Goal: Task Accomplishment & Management: Complete application form

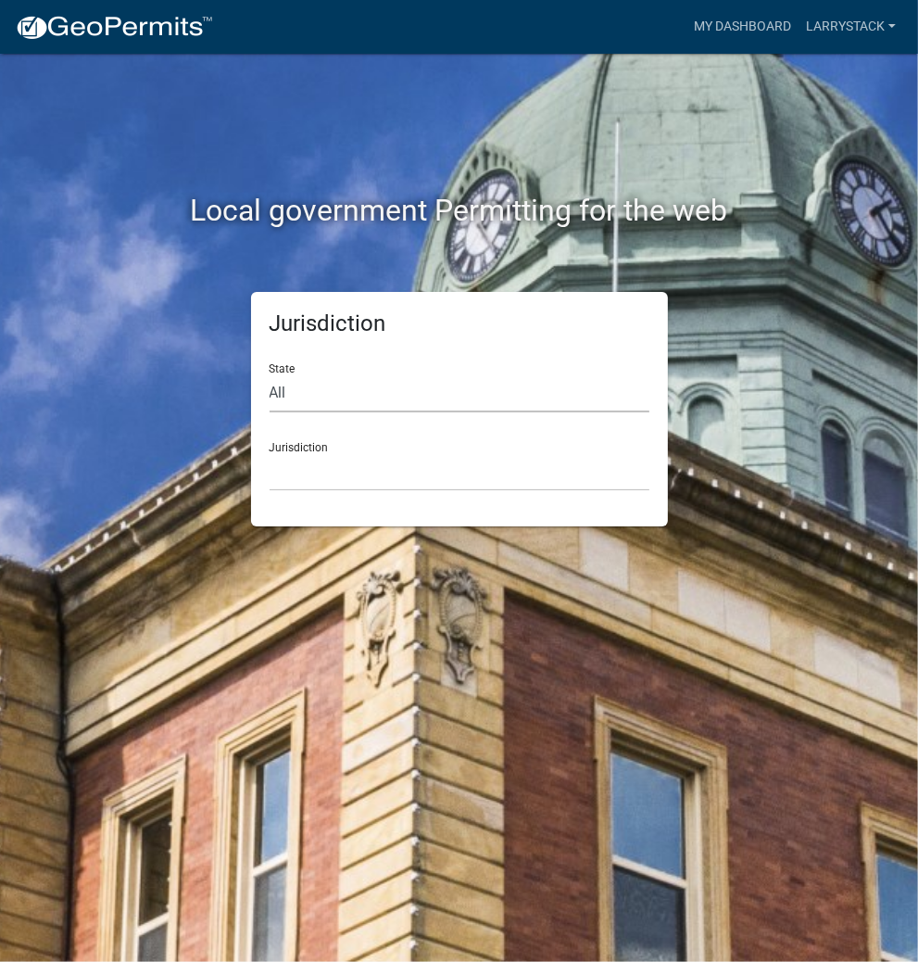
click at [363, 392] on select "All [US_STATE] [US_STATE] [US_STATE] [US_STATE] [US_STATE] [US_STATE] [US_STATE…" at bounding box center [460, 393] width 380 height 38
select select "[US_STATE]"
click at [270, 374] on select "All [US_STATE] [US_STATE] [US_STATE] [US_STATE] [US_STATE] [US_STATE] [US_STATE…" at bounding box center [460, 393] width 380 height 38
click at [333, 481] on select "City of [GEOGRAPHIC_DATA], [US_STATE] City of [GEOGRAPHIC_DATA], [US_STATE] Cit…" at bounding box center [460, 472] width 380 height 38
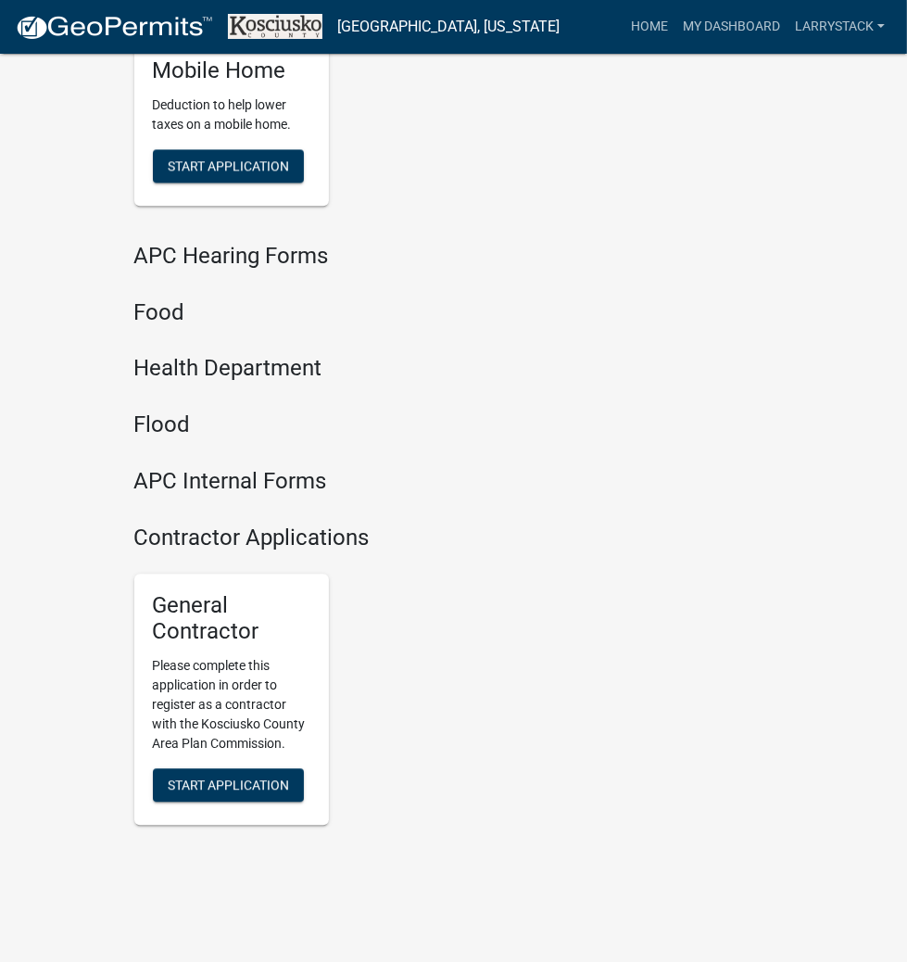
scroll to position [2681, 0]
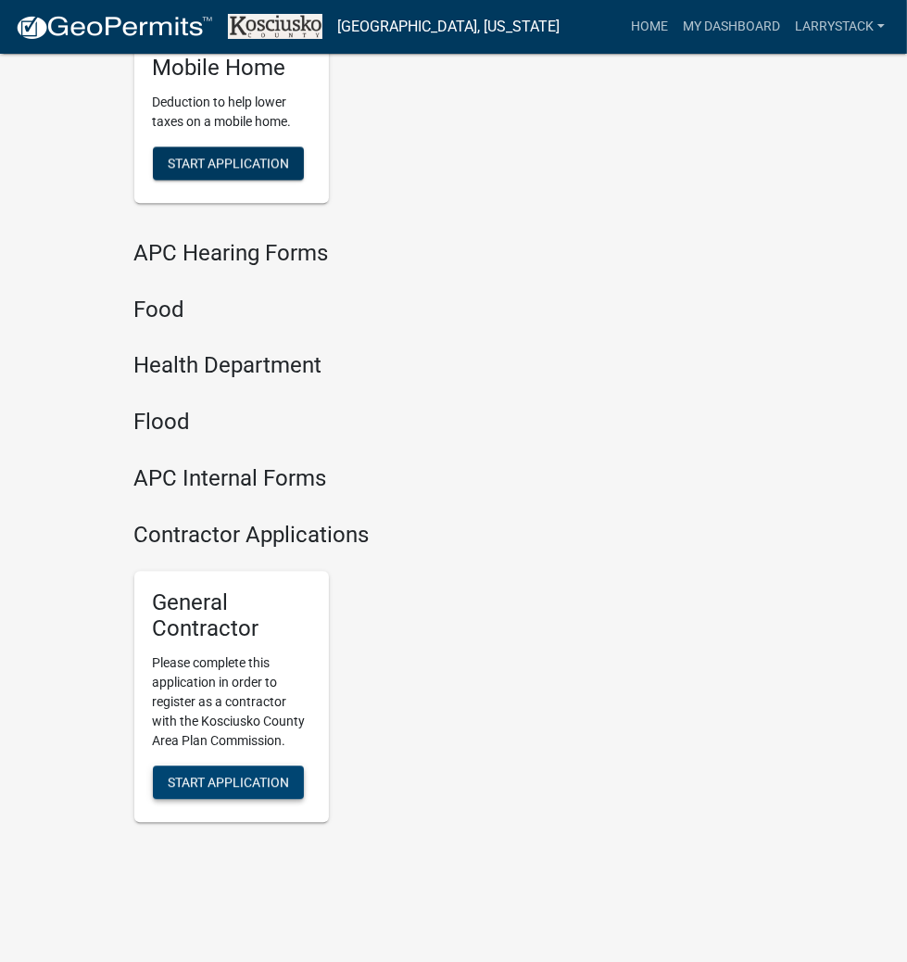
click at [208, 774] on span "Start Application" at bounding box center [228, 781] width 121 height 15
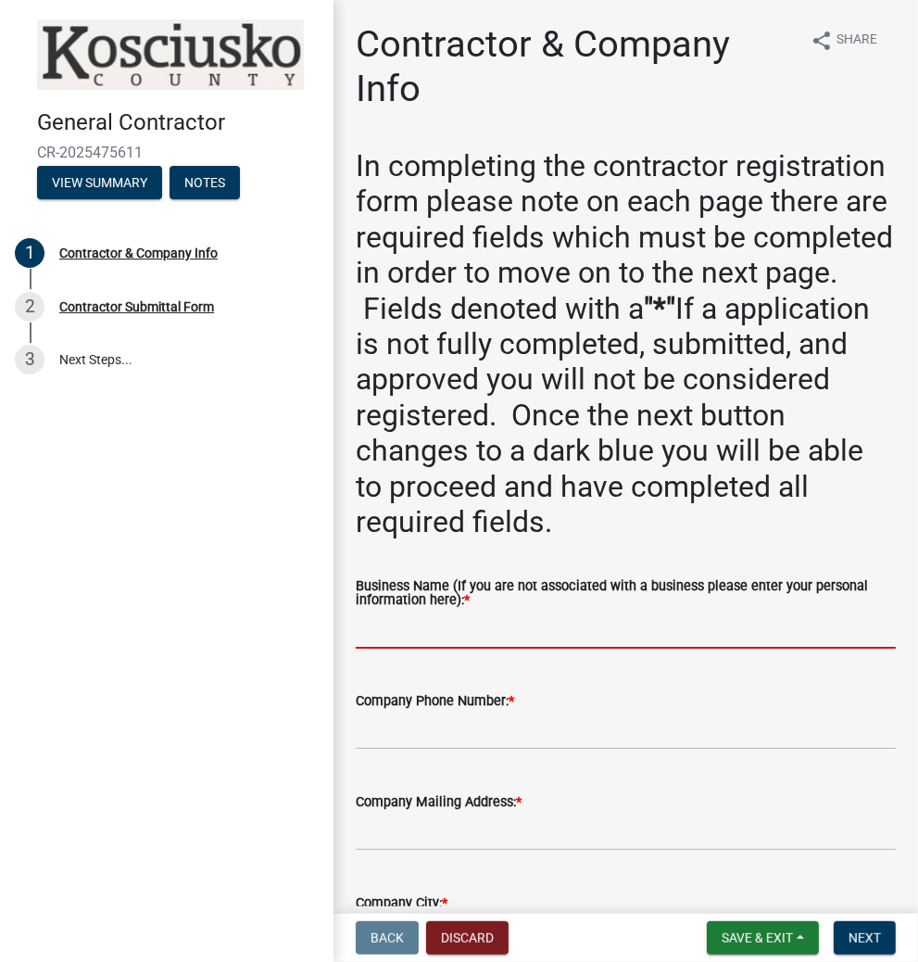
click at [531, 626] on input "Business Name (If you are not associated with a business please enter your pers…" at bounding box center [626, 629] width 540 height 38
type input "[PERSON_NAME]"
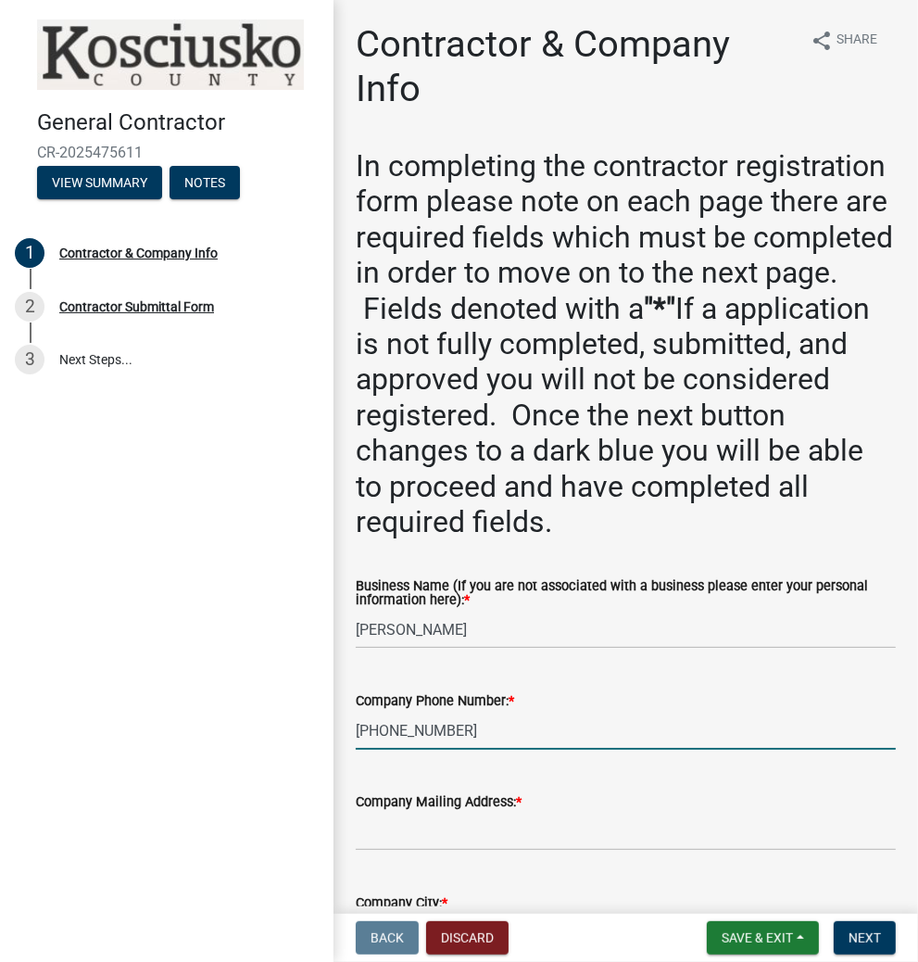
type input "[PHONE_NUMBER]"
click at [555, 839] on input "Company Mailing Address: *" at bounding box center [626, 831] width 540 height 38
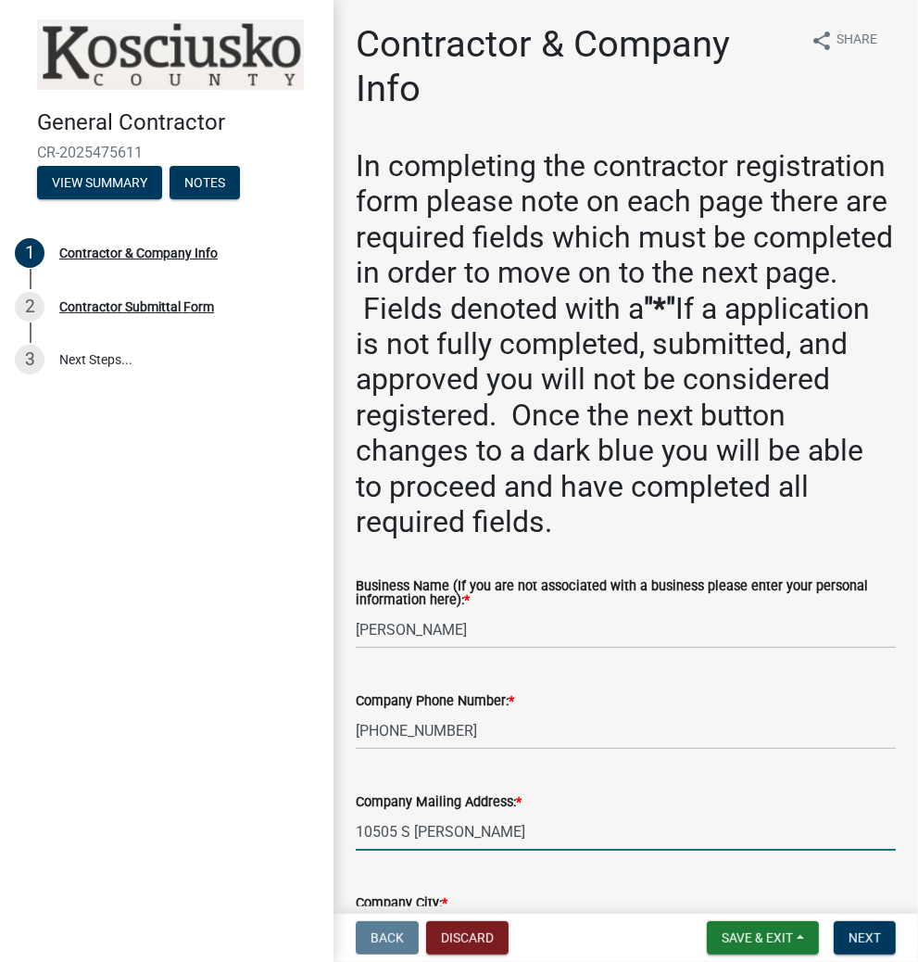
type input "10505 S [PERSON_NAME]"
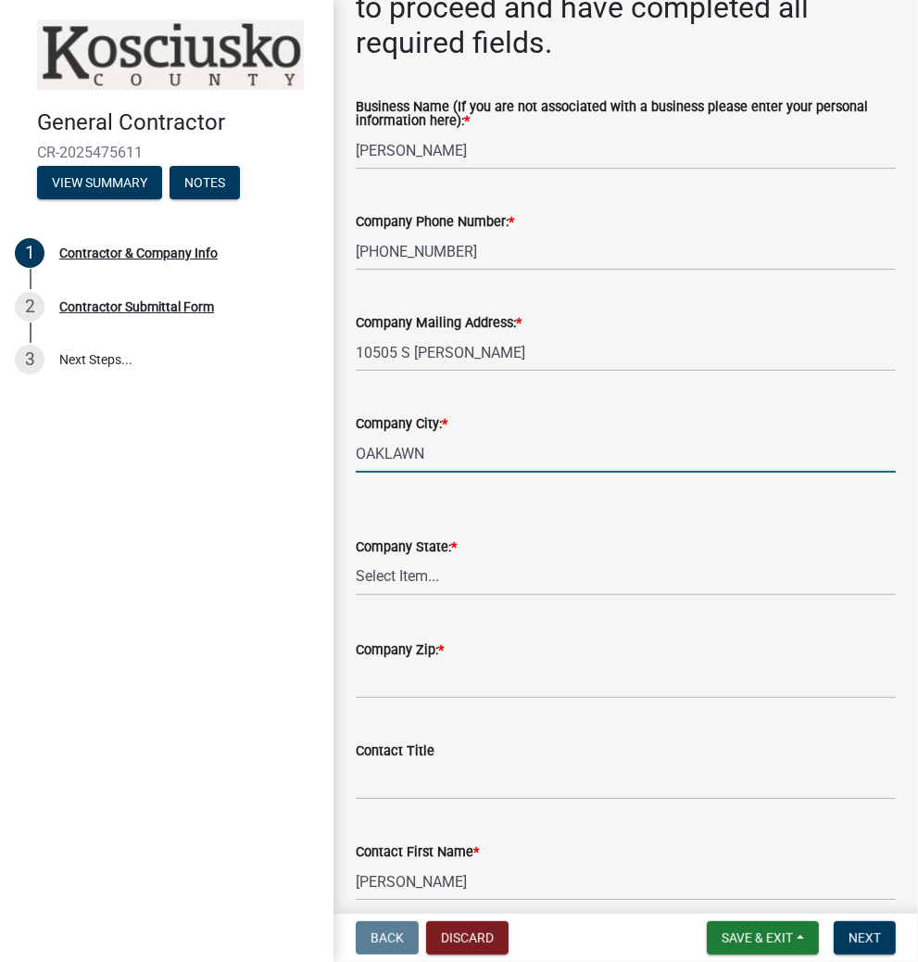
type input "OAKLAWN"
select select "IL"
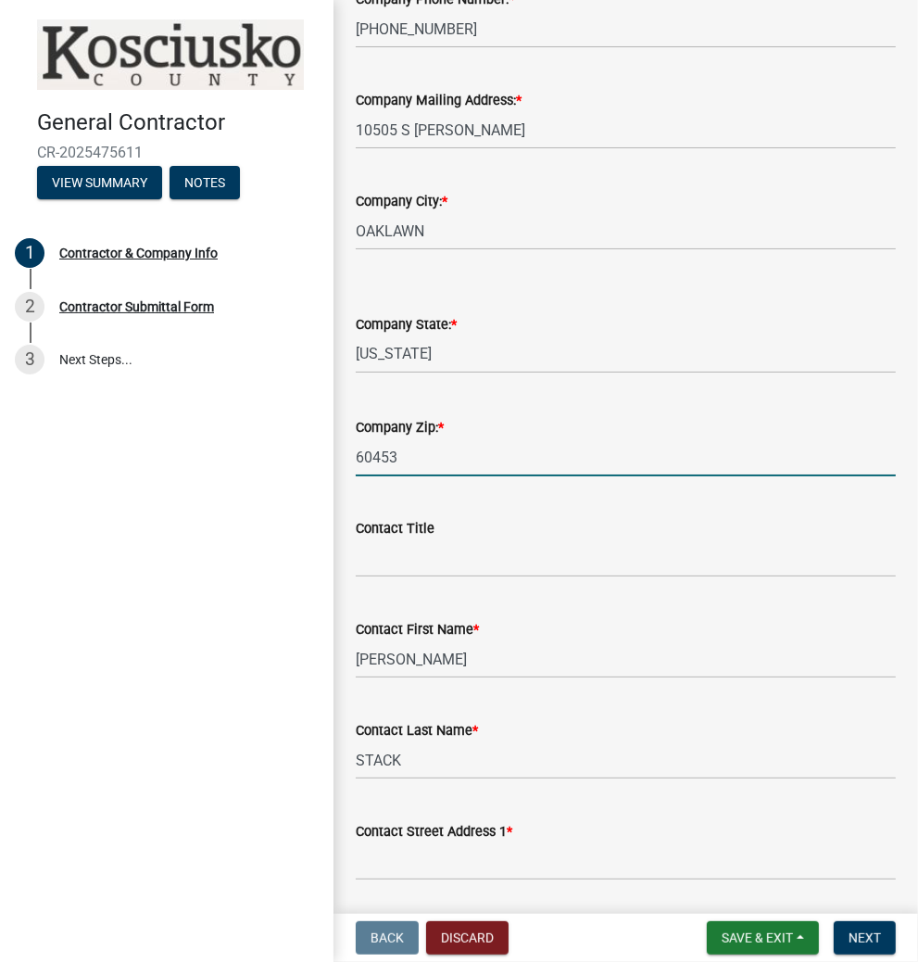
scroll to position [850, 0]
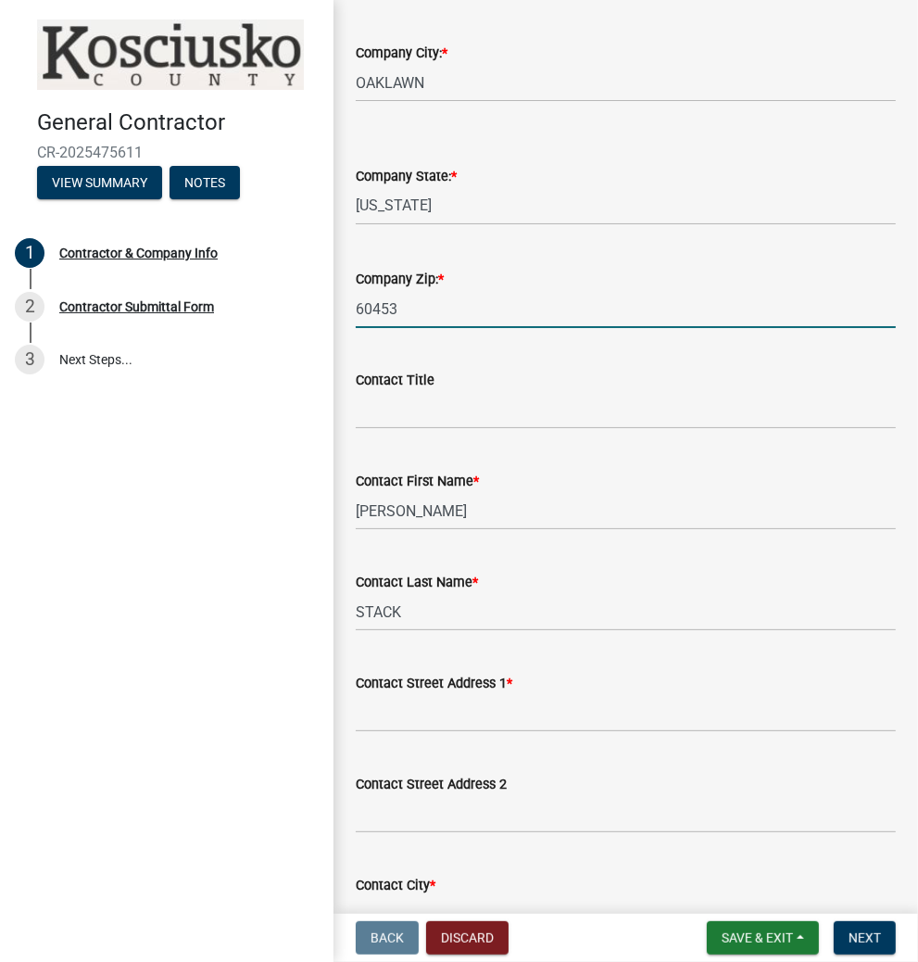
type input "60453"
click at [465, 721] on input "Contact Street Address 1 *" at bounding box center [626, 713] width 540 height 38
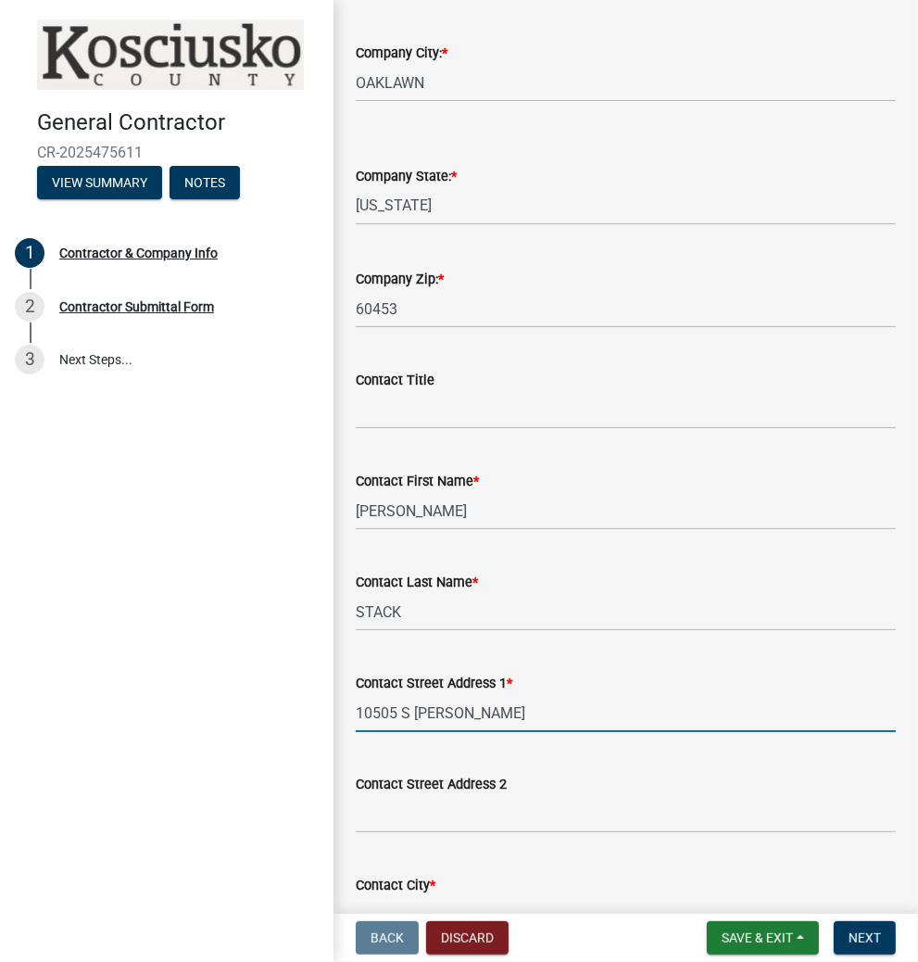
type input "10505 S [PERSON_NAME]"
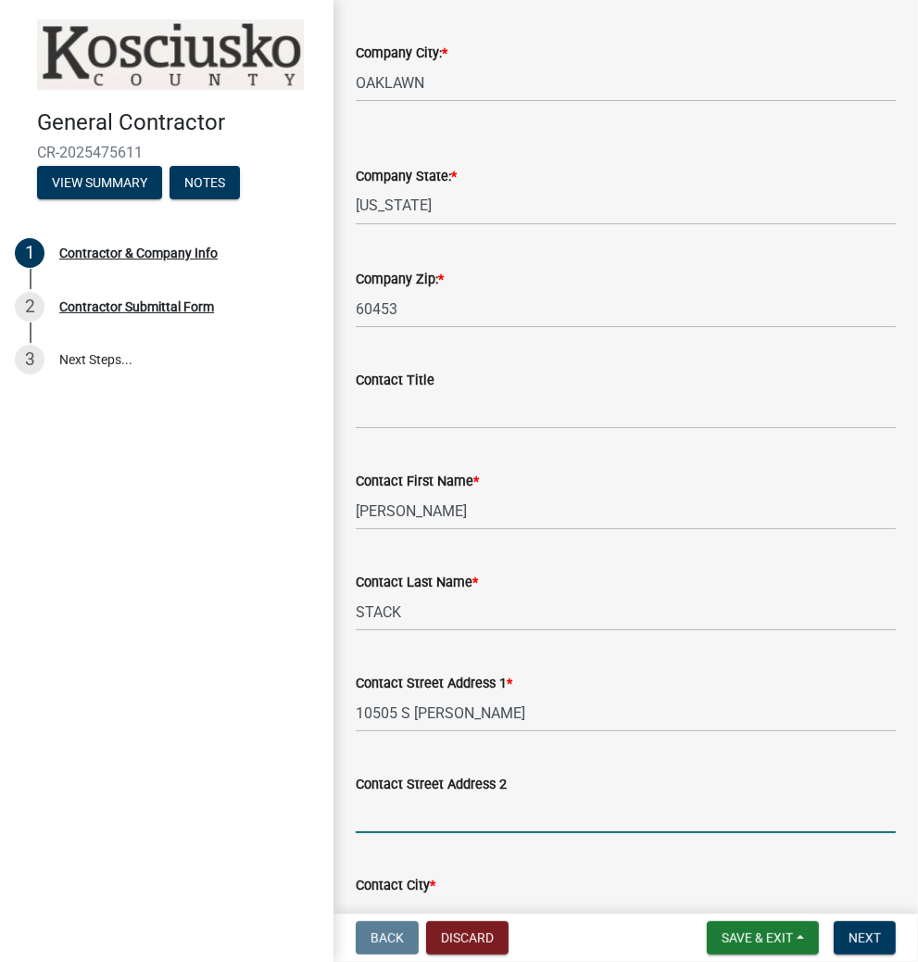
scroll to position [878, 0]
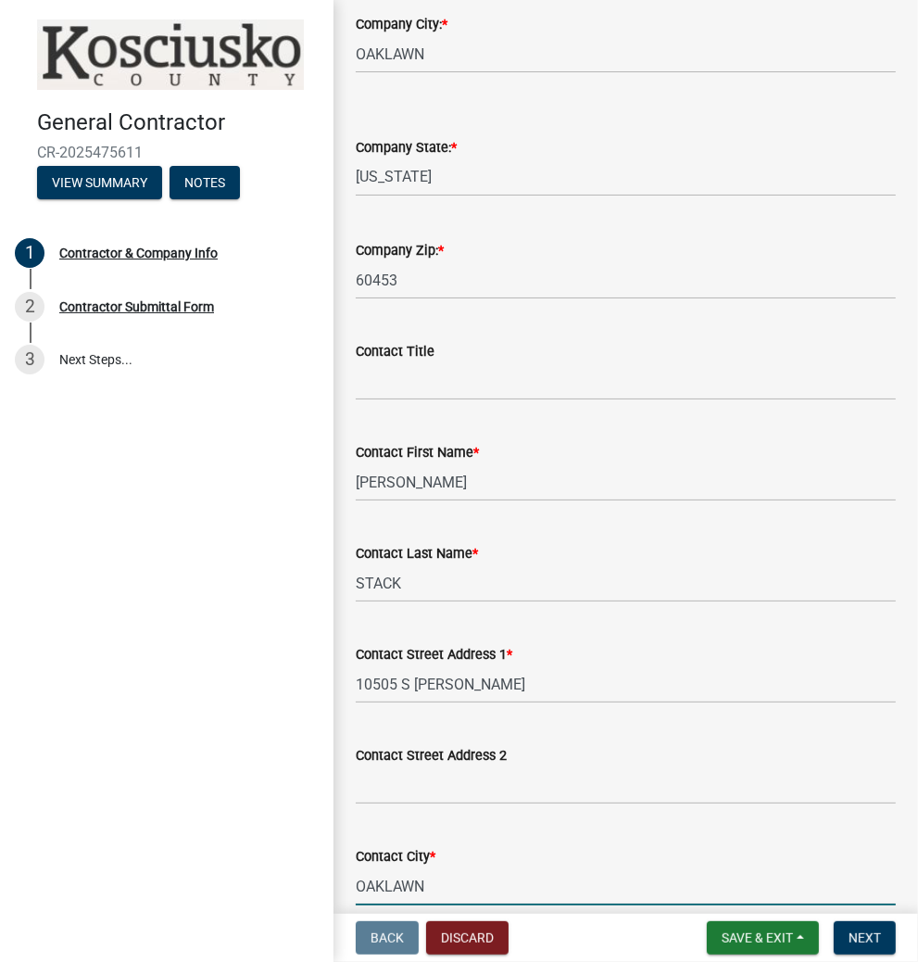
type input "OAKLAWN"
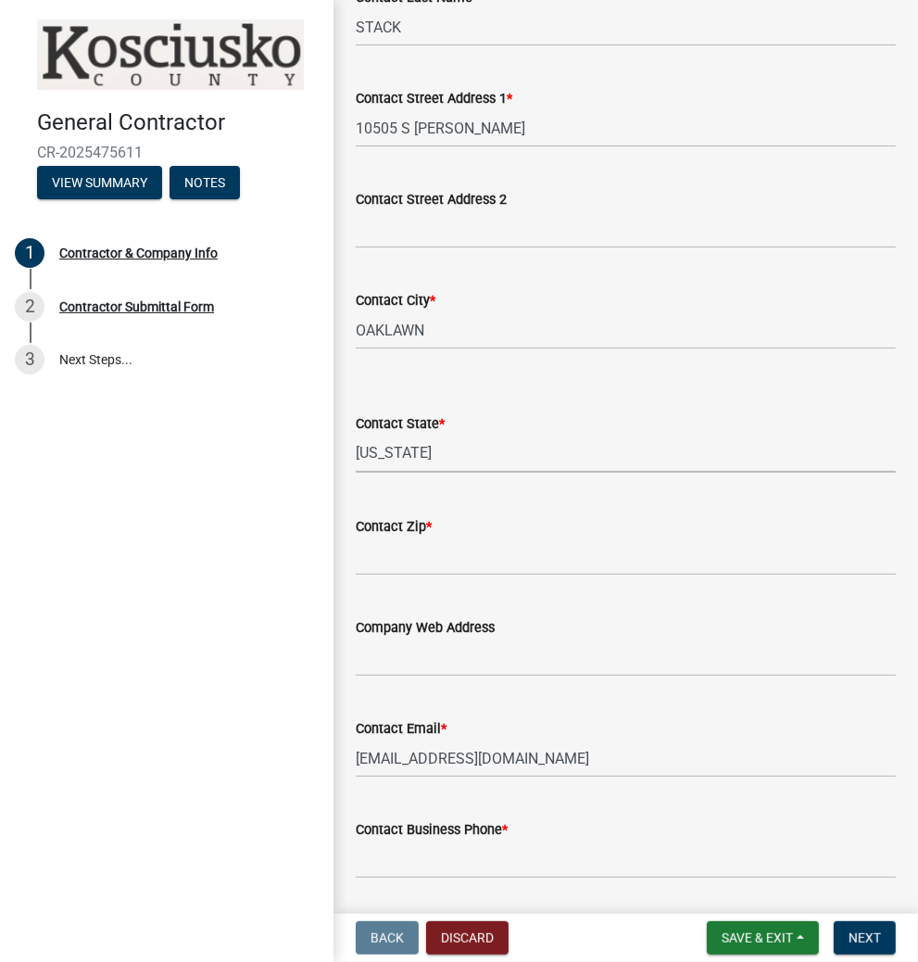
select select "IL"
type input "4"
type input "60453"
click at [459, 872] on input "Contact Business Phone *" at bounding box center [626, 859] width 540 height 38
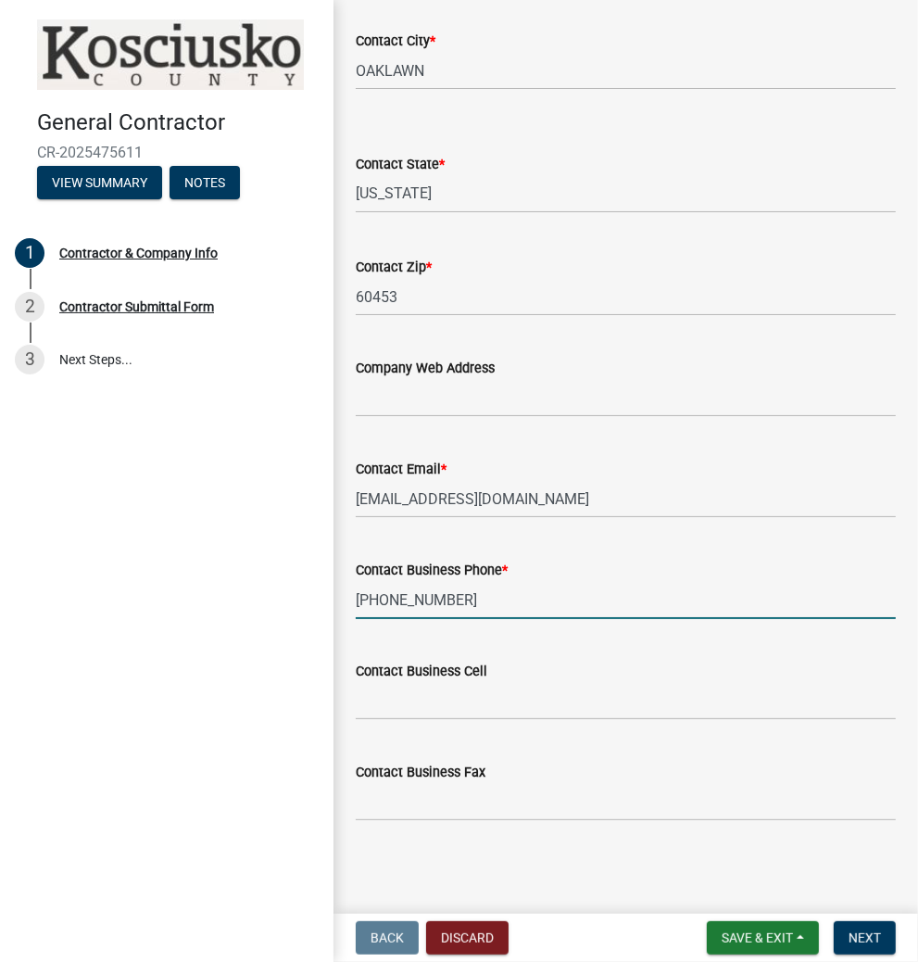
scroll to position [1695, 0]
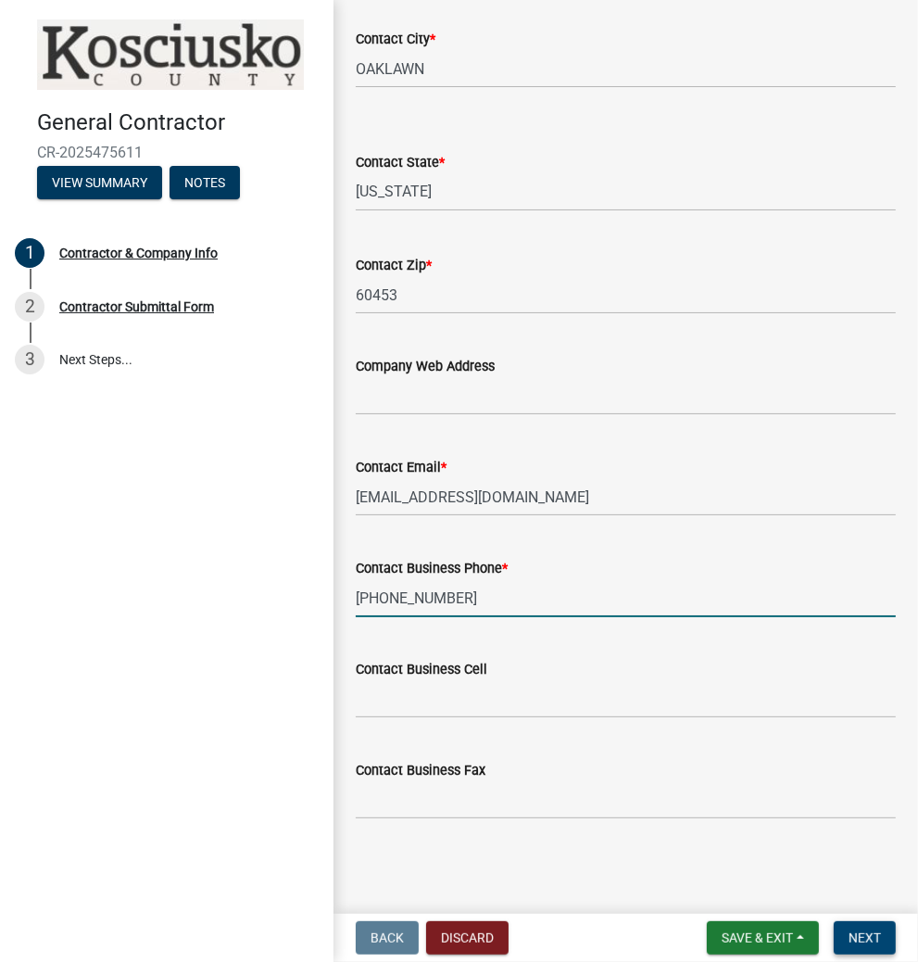
type input "[PHONE_NUMBER]"
click at [854, 926] on button "Next" at bounding box center [865, 937] width 62 height 33
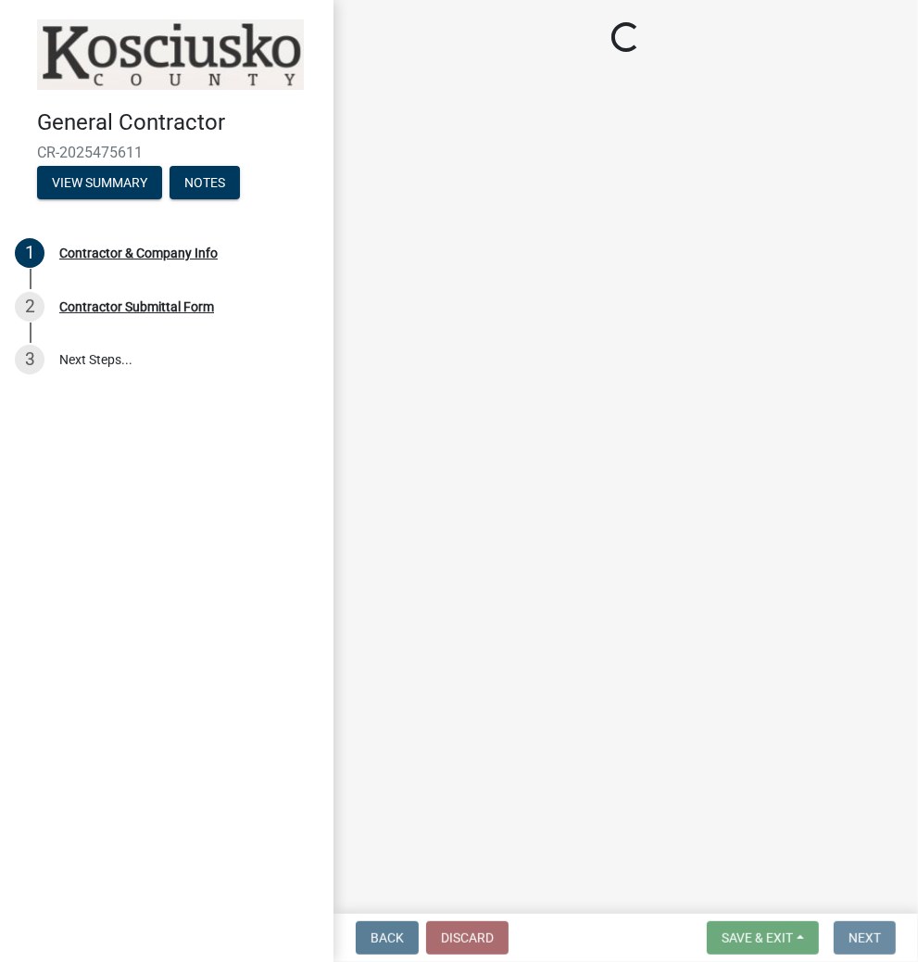
scroll to position [0, 0]
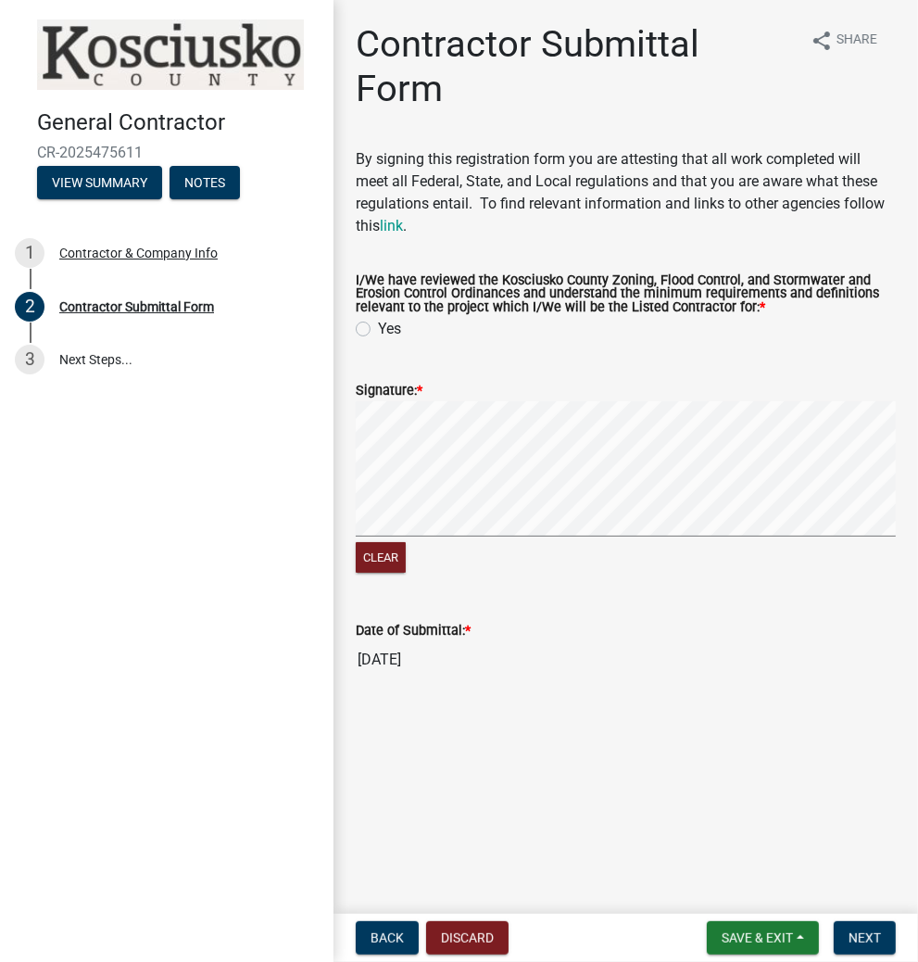
click at [378, 330] on label "Yes" at bounding box center [389, 329] width 23 height 22
click at [378, 330] on input "Yes" at bounding box center [384, 324] width 12 height 12
radio input "true"
click at [876, 933] on span "Next" at bounding box center [865, 937] width 32 height 15
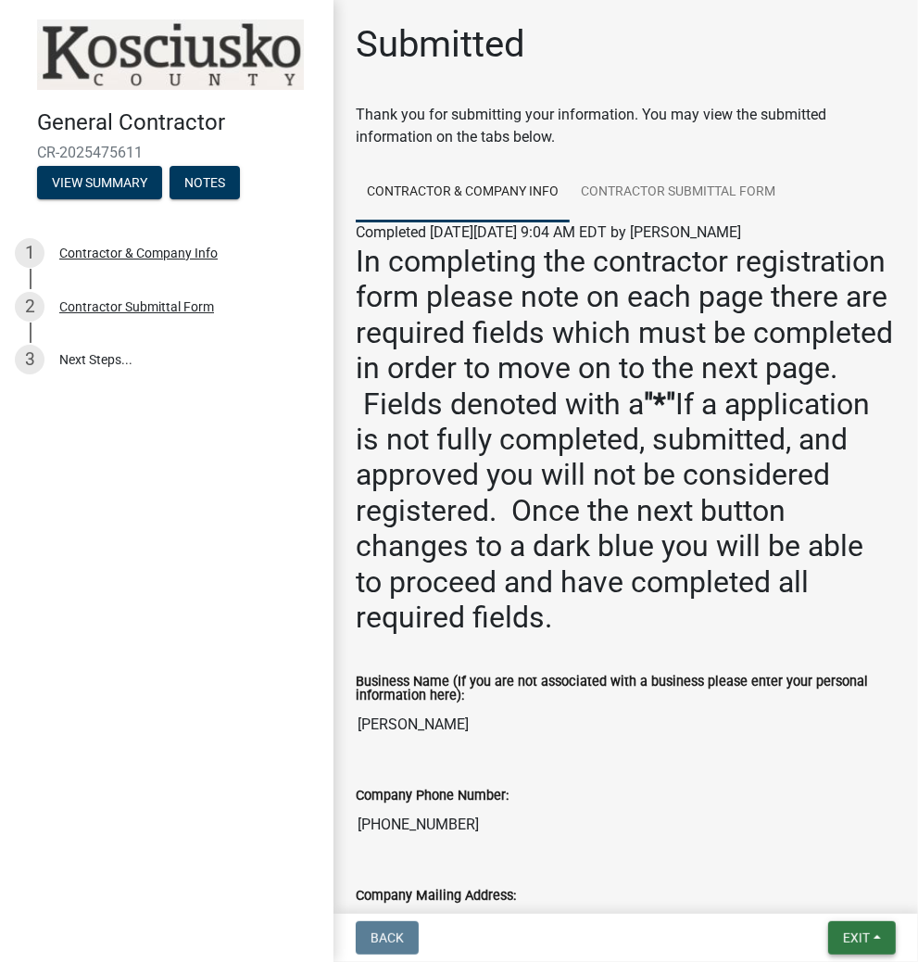
click at [850, 933] on span "Exit" at bounding box center [856, 937] width 27 height 15
click at [812, 889] on button "Save & Exit" at bounding box center [823, 889] width 148 height 44
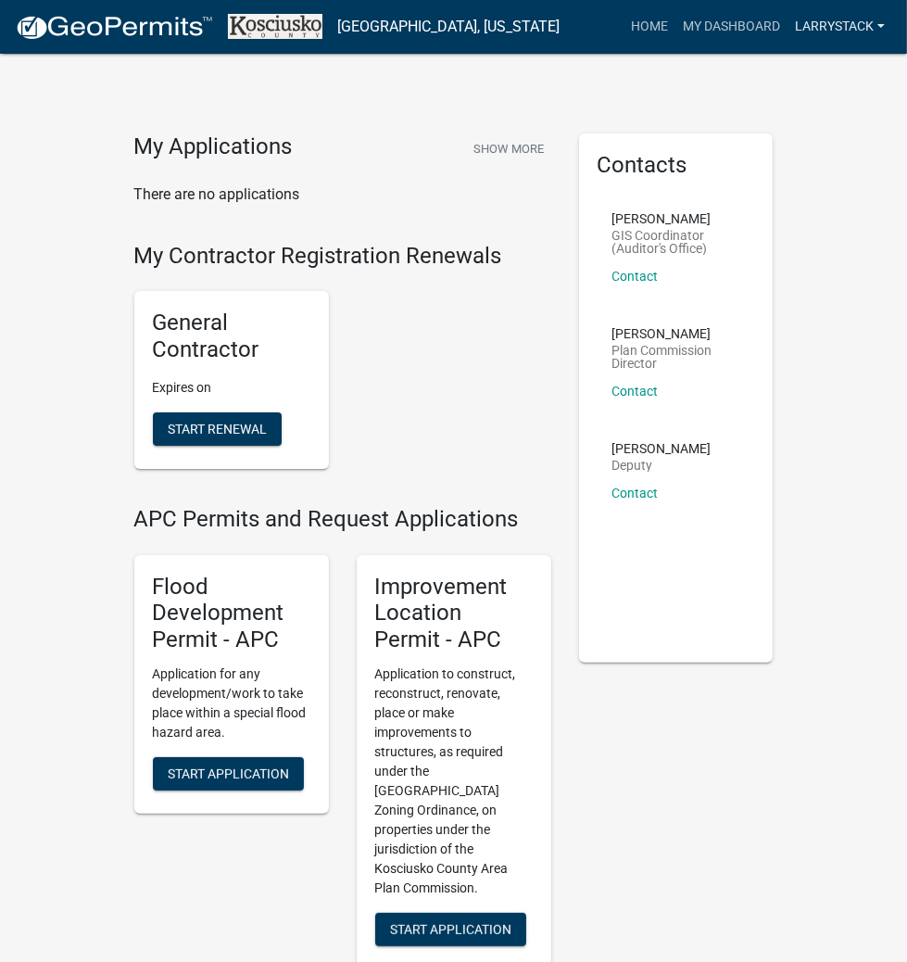
click at [822, 22] on link "LARRYSTACK" at bounding box center [839, 26] width 105 height 35
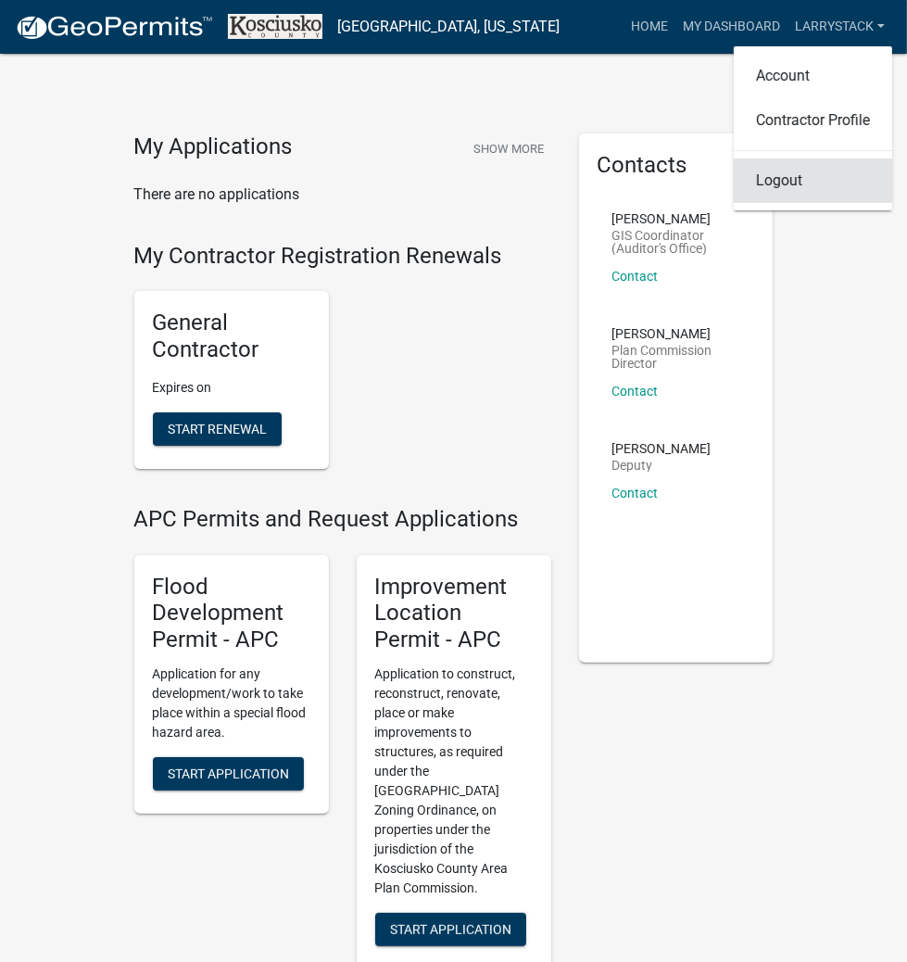
click at [795, 182] on link "Logout" at bounding box center [813, 180] width 158 height 44
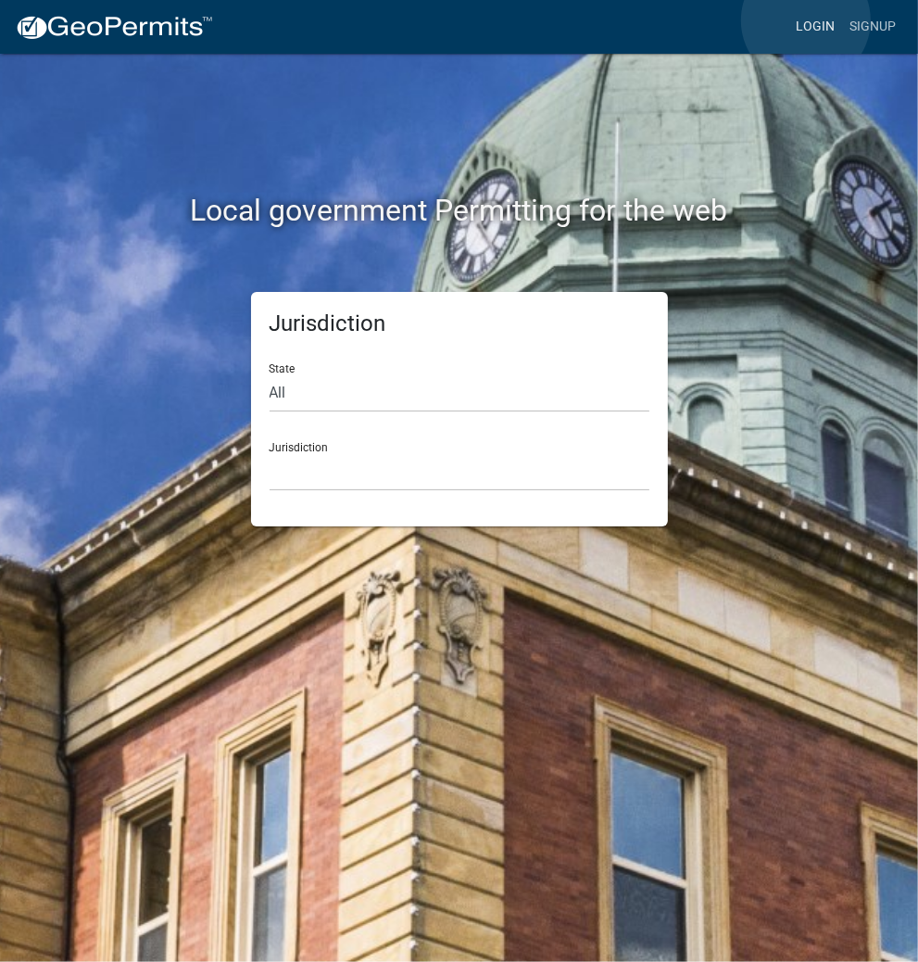
click at [806, 20] on link "Login" at bounding box center [815, 26] width 54 height 35
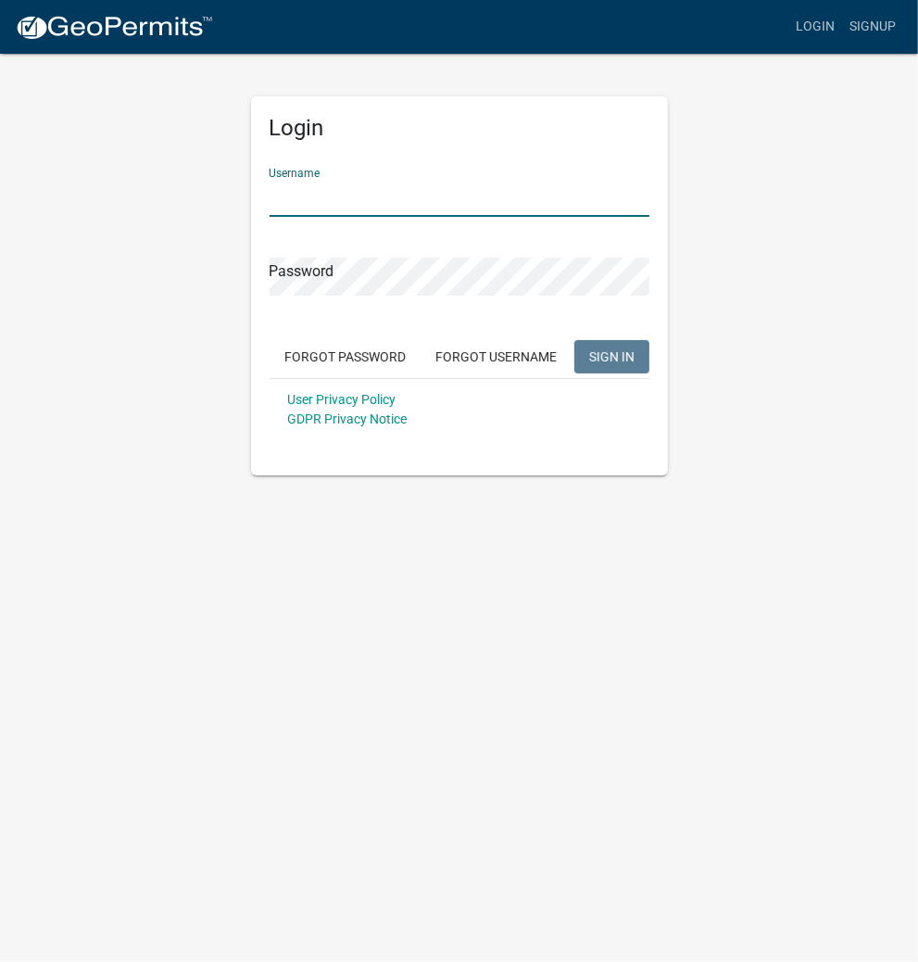
click at [412, 204] on input "Username" at bounding box center [460, 198] width 380 height 38
type input "kosplanning"
click at [574, 340] on button "SIGN IN" at bounding box center [611, 356] width 75 height 33
